Goal: Download file/media

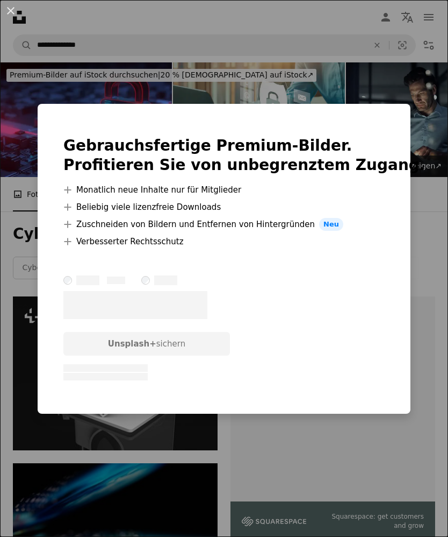
scroll to position [1069, 0]
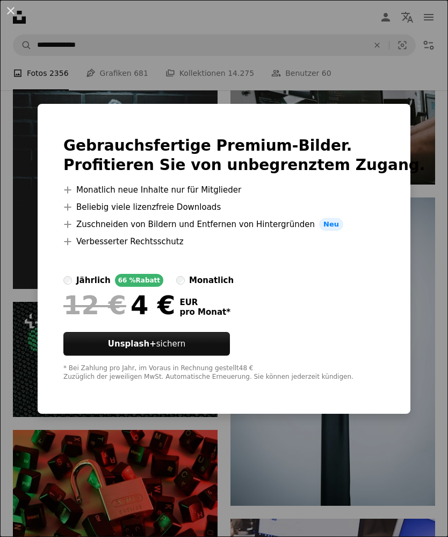
click at [38, 165] on img at bounding box center [38, 259] width 0 height 310
click at [120, 213] on li "A plus sign Beliebig viele lizenzfreie Downloads" at bounding box center [244, 207] width 362 height 13
click at [239, 213] on li "A plus sign Beliebig viele lizenzfreie Downloads" at bounding box center [244, 207] width 362 height 13
click at [65, 127] on div "An X shape Gebrauchsfertige Premium-Bilder. Profitieren Sie von unbegrenztem Zu…" at bounding box center [224, 268] width 448 height 537
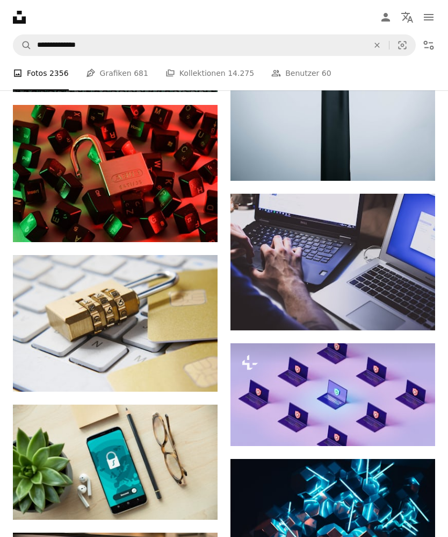
scroll to position [1395, 0]
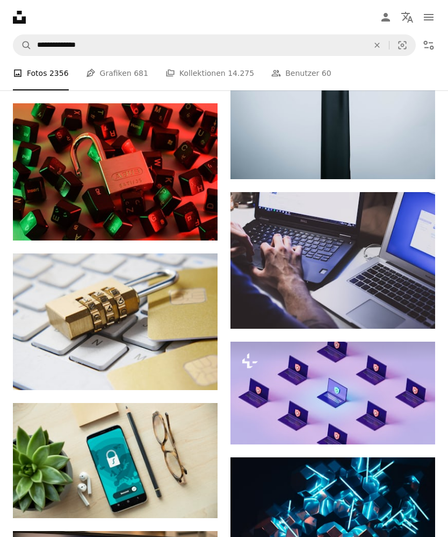
click at [197, 366] on icon "Herunterladen" at bounding box center [196, 370] width 7 height 8
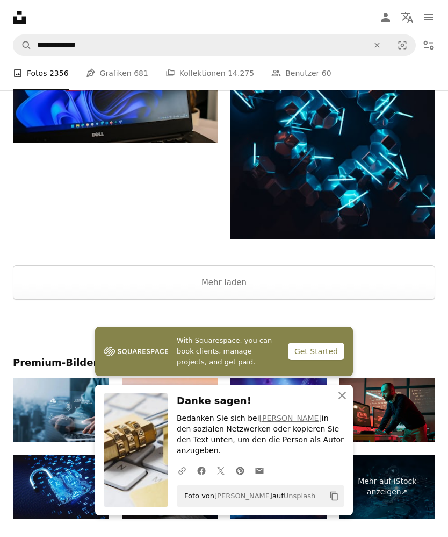
scroll to position [1919, 0]
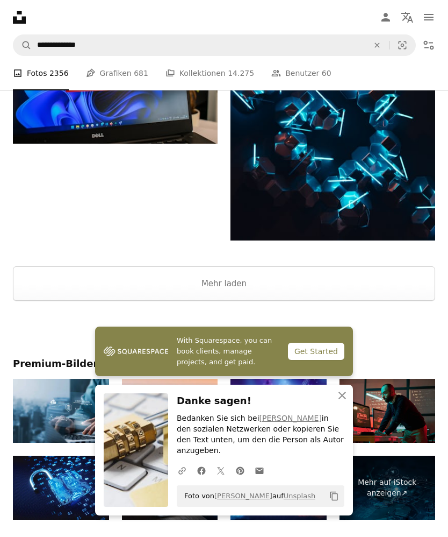
click at [30, 341] on div at bounding box center [224, 329] width 448 height 56
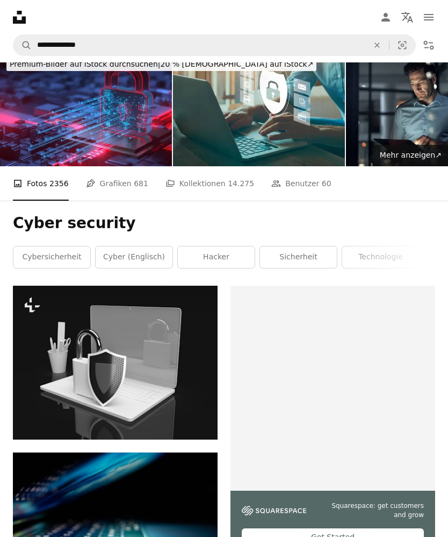
scroll to position [0, 0]
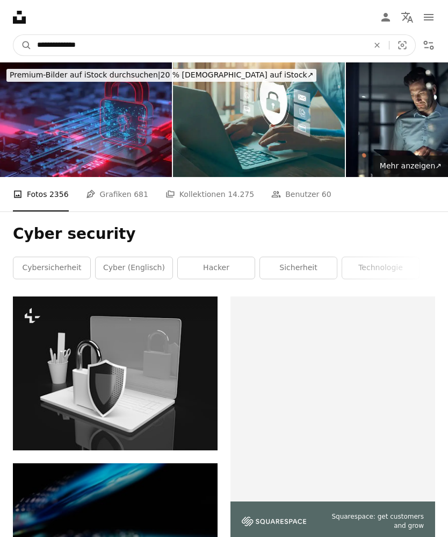
click at [401, 46] on icon "Visual search" at bounding box center [403, 45] width 26 height 11
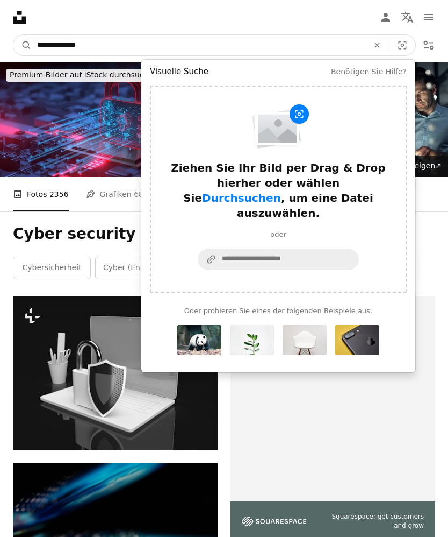
click at [230, 42] on input "**********" at bounding box center [199, 45] width 334 height 20
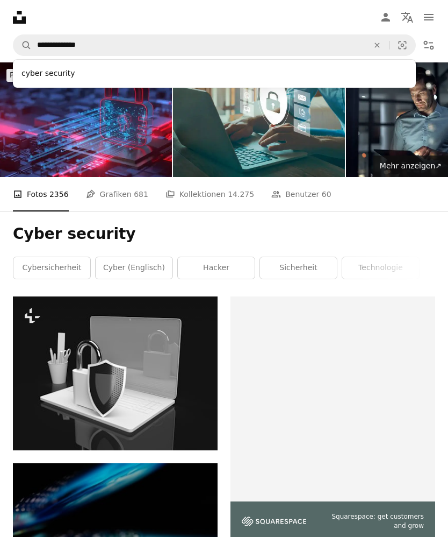
click at [427, 18] on icon "Menü" at bounding box center [429, 17] width 10 height 6
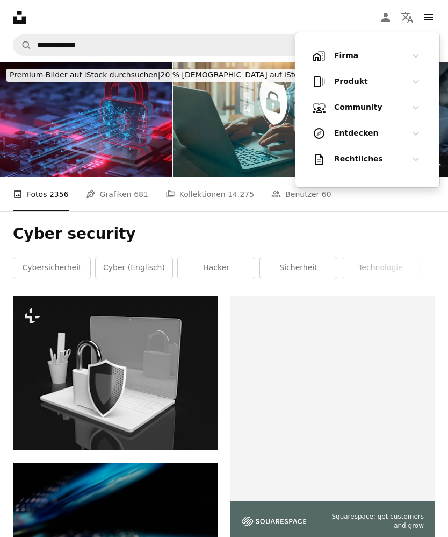
click at [247, 13] on nav "Unsplash logo Unsplash-Startseite A photo Pen Tool A compass A stack of folders…" at bounding box center [224, 17] width 448 height 34
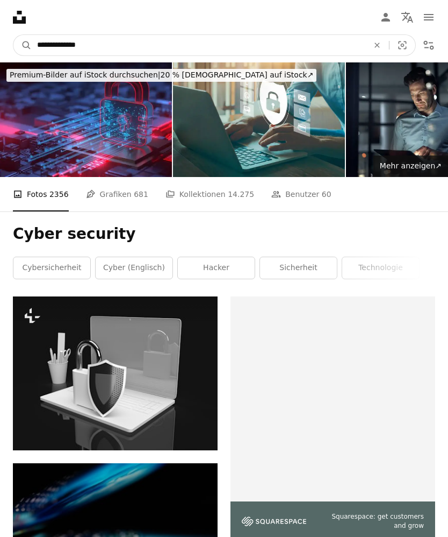
click at [118, 39] on input "**********" at bounding box center [199, 45] width 334 height 20
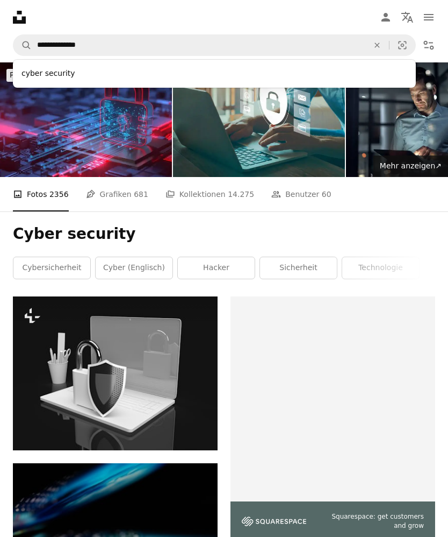
click at [427, 46] on icon "Filters" at bounding box center [429, 45] width 13 height 13
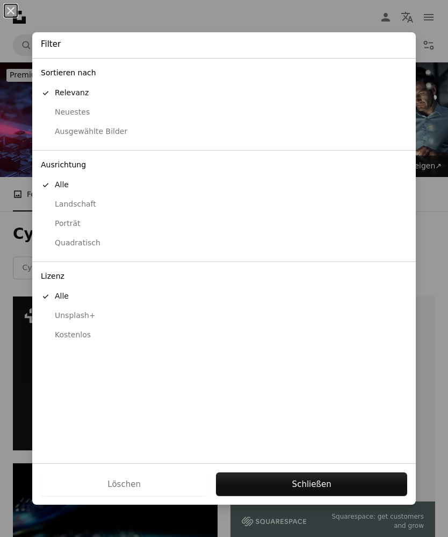
click at [55, 330] on div "Kostenlos" at bounding box center [224, 335] width 367 height 11
click at [52, 111] on div "Neuestes" at bounding box center [224, 112] width 367 height 11
click at [277, 482] on button "Anwenden" at bounding box center [311, 484] width 193 height 24
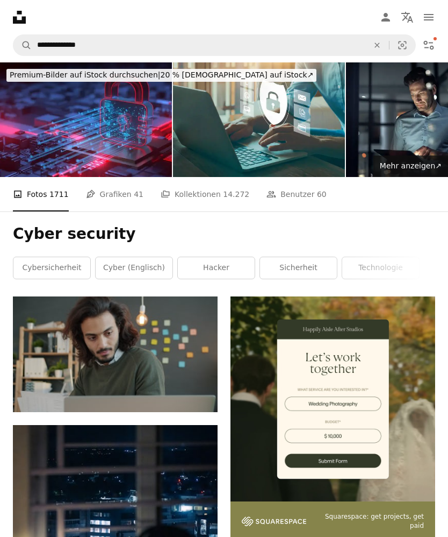
click at [39, 273] on link "Cybersicherheit" at bounding box center [51, 268] width 77 height 22
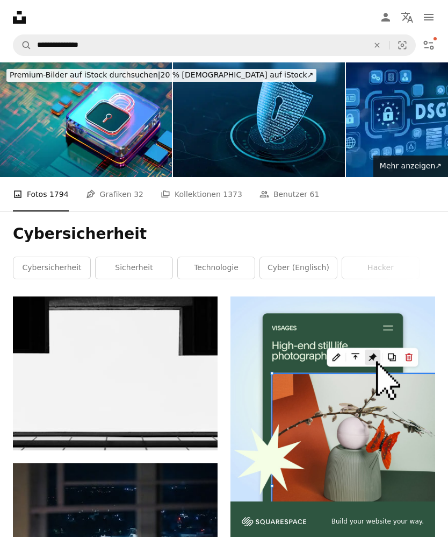
click at [116, 265] on link "Sicherheit" at bounding box center [134, 268] width 77 height 22
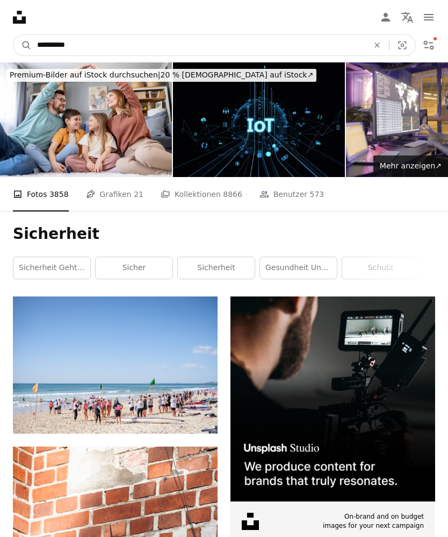
click at [91, 43] on input "**********" at bounding box center [199, 45] width 334 height 20
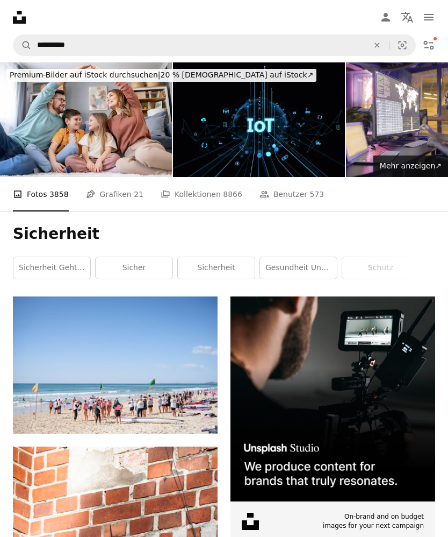
click at [380, 49] on icon "An X shape" at bounding box center [378, 45] width 24 height 9
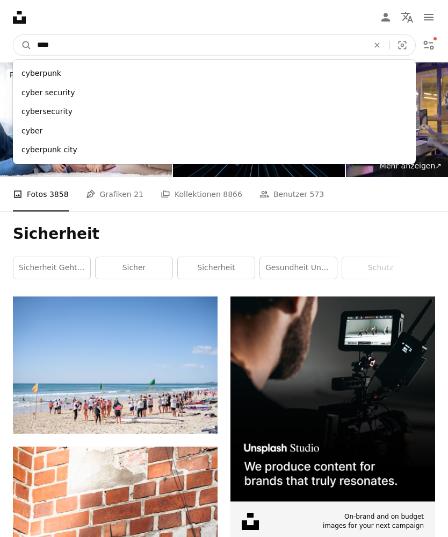
type input "*****"
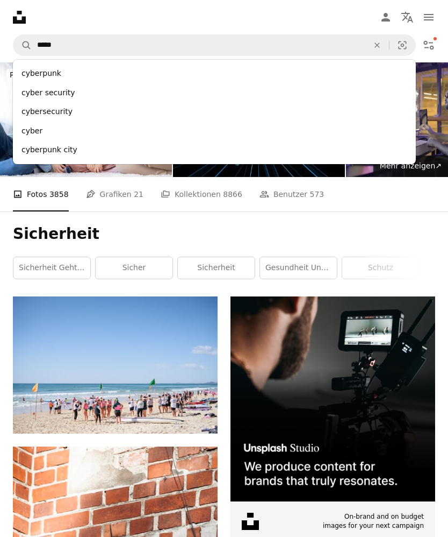
click at [47, 109] on div "cybersecurity" at bounding box center [214, 111] width 403 height 19
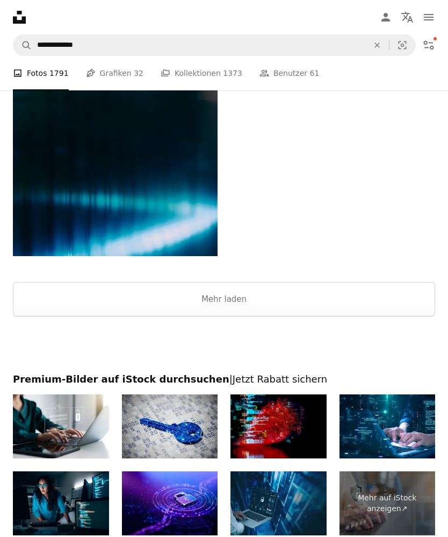
scroll to position [2447, 0]
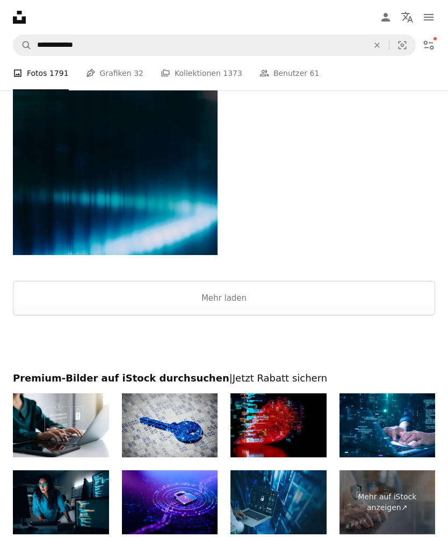
click at [105, 301] on button "Mehr laden" at bounding box center [224, 298] width 423 height 34
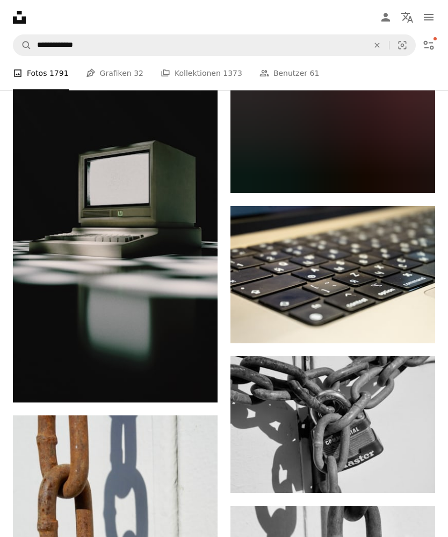
scroll to position [9477, 0]
